Goal: Navigation & Orientation: Find specific page/section

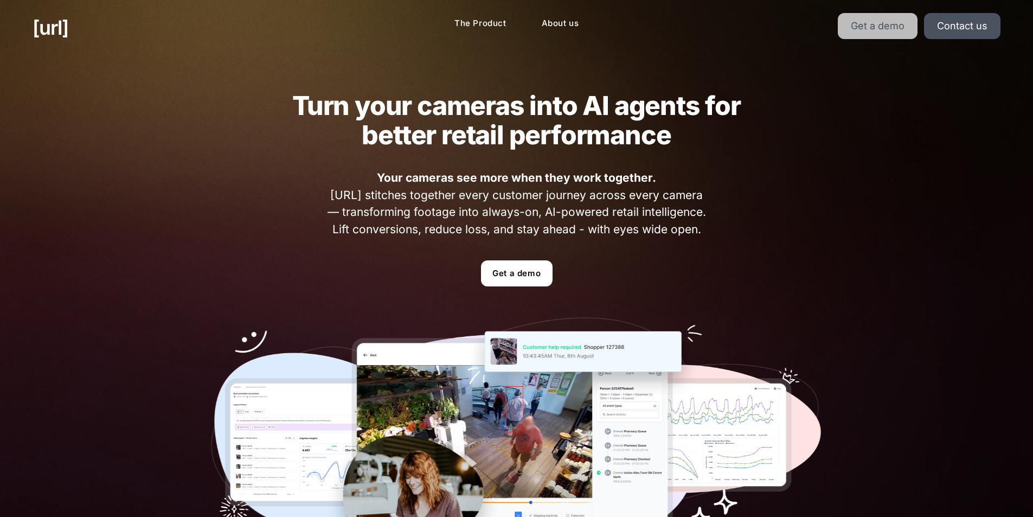
click at [891, 33] on link "Get a demo" at bounding box center [878, 26] width 80 height 26
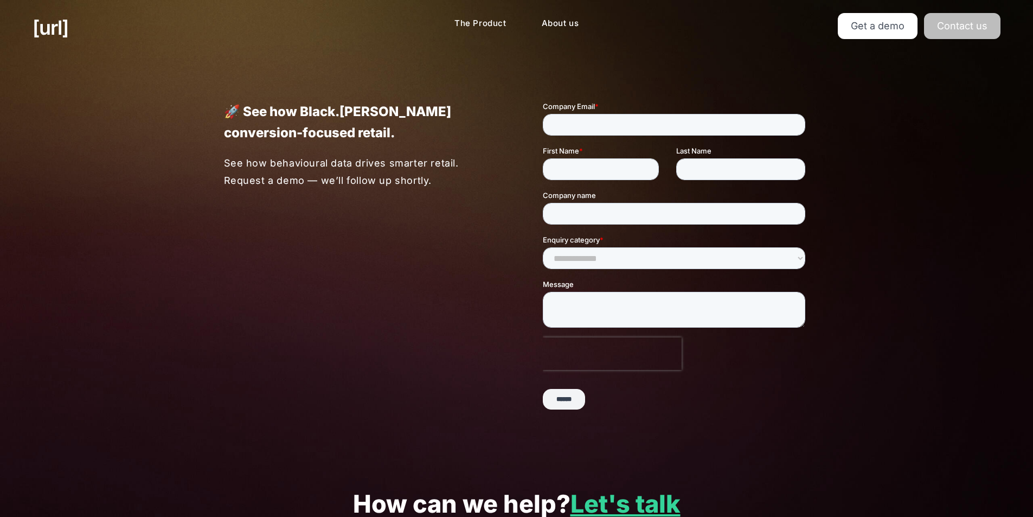
click at [966, 34] on link "Contact us" at bounding box center [962, 26] width 76 height 26
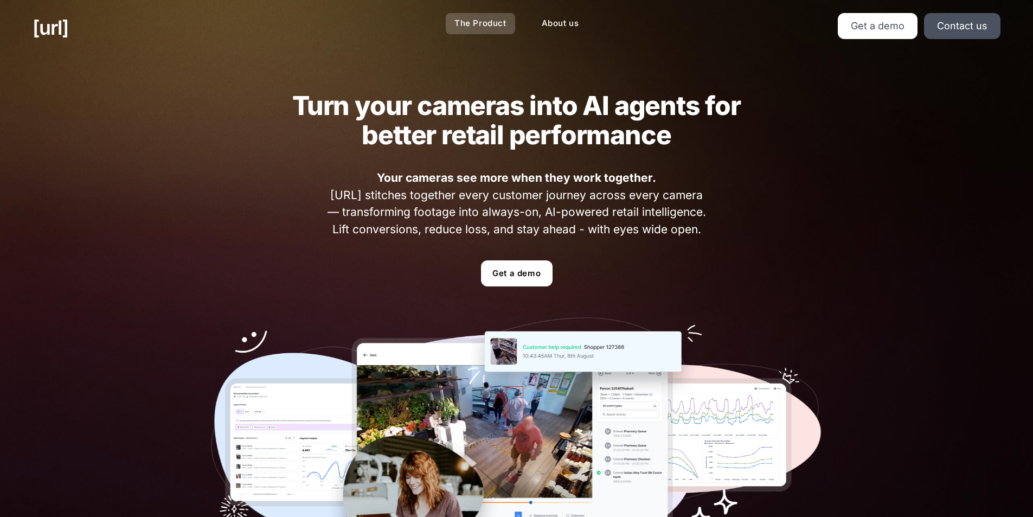
click at [479, 27] on link "The Product" at bounding box center [480, 23] width 69 height 21
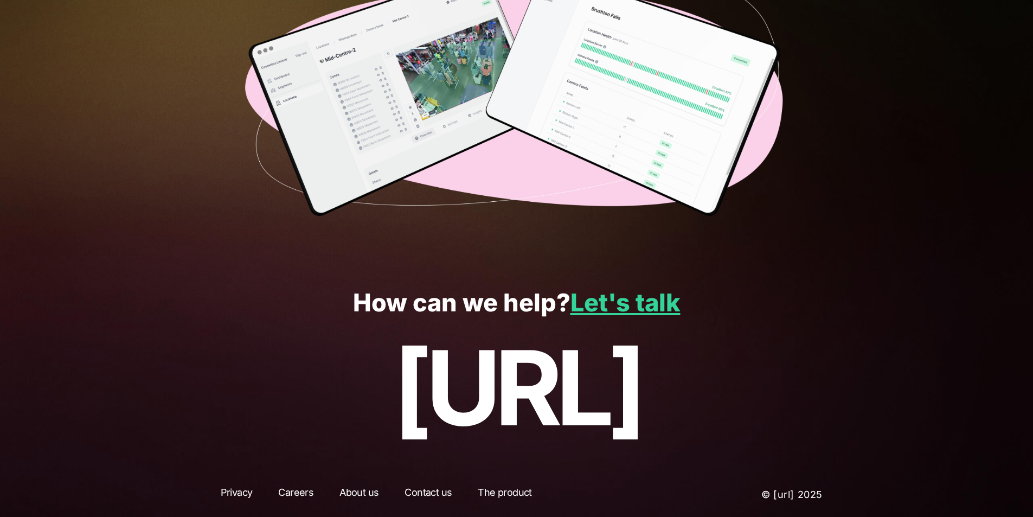
scroll to position [2716, 0]
